Goal: Find specific page/section: Find specific page/section

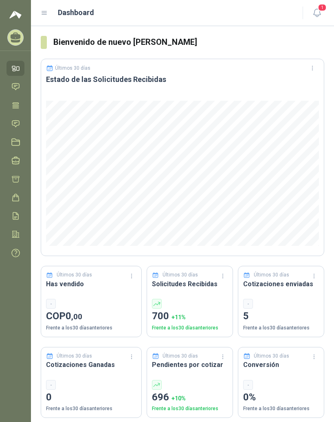
click at [43, 16] on icon at bounding box center [44, 12] width 7 height 7
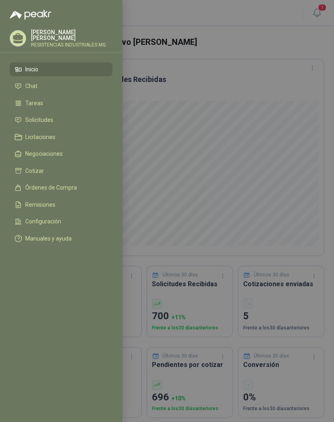
click at [36, 117] on span "Solicitudes" at bounding box center [39, 120] width 28 height 7
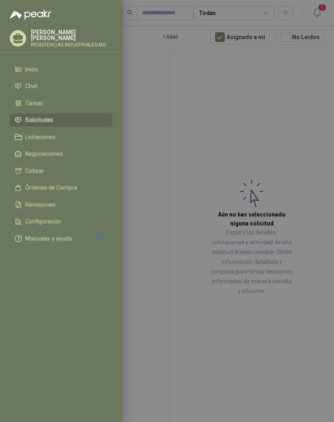
click at [189, 126] on div at bounding box center [167, 211] width 334 height 422
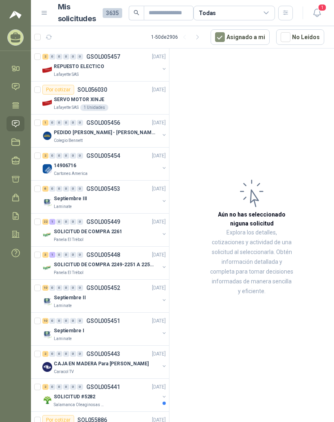
click at [69, 68] on p "REPUESTO ELECTICO" at bounding box center [79, 67] width 51 height 8
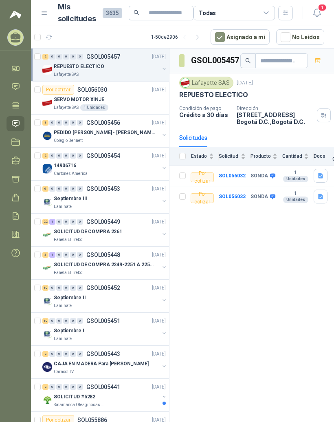
click at [81, 131] on p "PEDIDO [PERSON_NAME] - [PERSON_NAME]" at bounding box center [104, 133] width 101 height 8
